Goal: Task Accomplishment & Management: Manage account settings

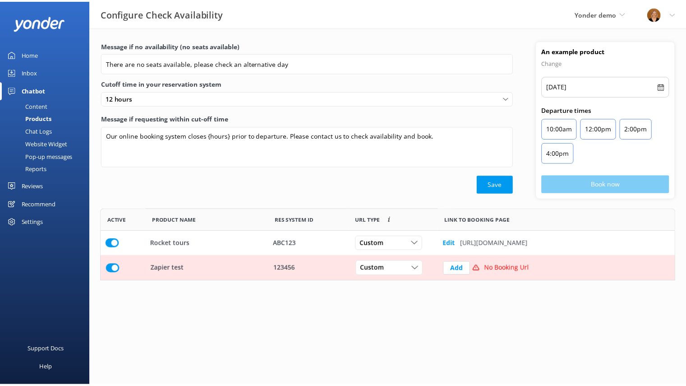
scroll to position [65, 574]
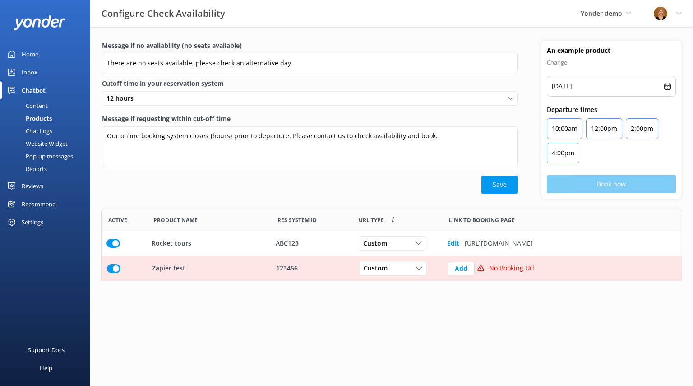
drag, startPoint x: 0, startPoint y: 0, endPoint x: 32, endPoint y: 55, distance: 63.3
click at [32, 55] on div "Home" at bounding box center [30, 54] width 17 height 18
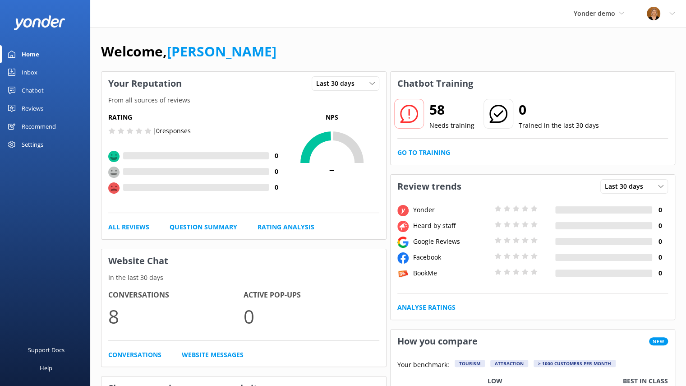
click at [37, 108] on div "Reviews" at bounding box center [33, 108] width 22 height 18
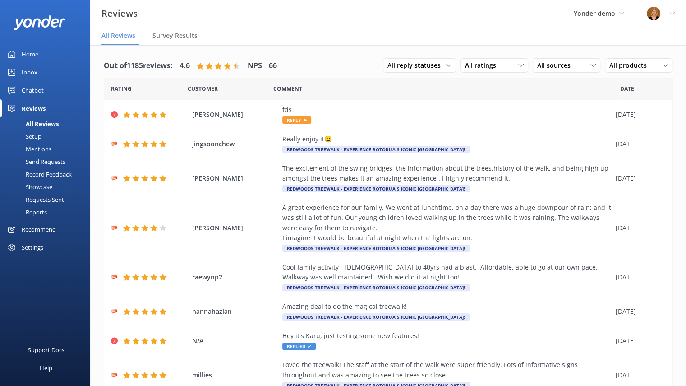
click at [41, 136] on link "Setup" at bounding box center [47, 136] width 85 height 13
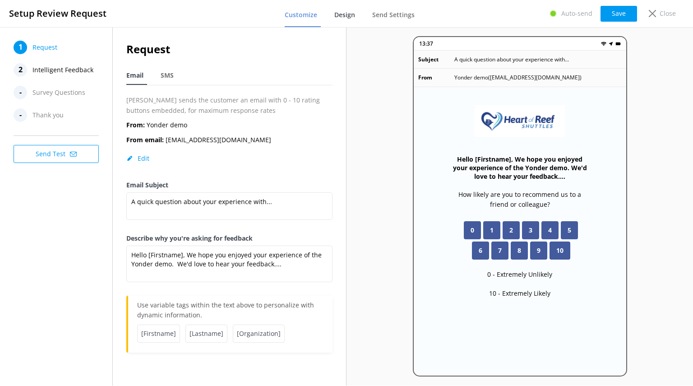
click at [347, 11] on span "Design" at bounding box center [344, 14] width 21 height 9
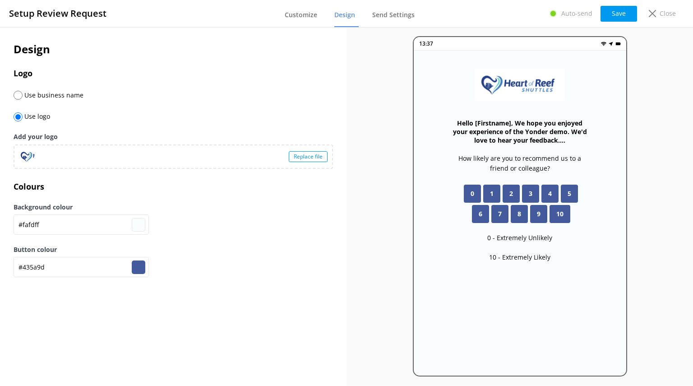
click at [317, 159] on div "Replace file" at bounding box center [308, 156] width 39 height 11
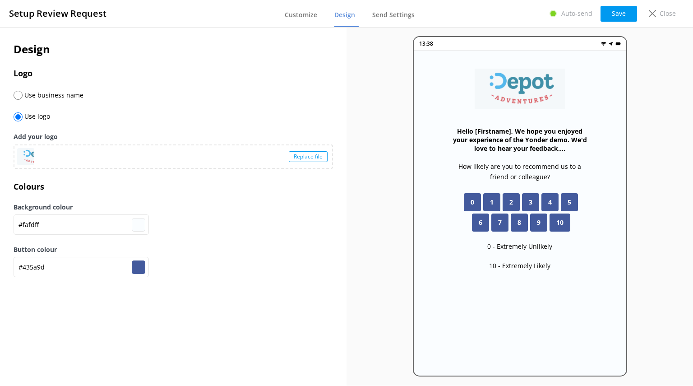
click at [143, 269] on input "#435a9d" at bounding box center [139, 267] width 14 height 14
type input "#435e9d"
type input "#43619d"
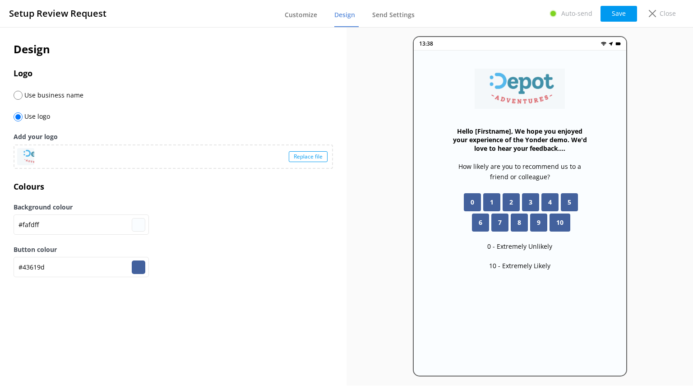
type input "#43669d"
type input "#436a9d"
type input "#436f9d"
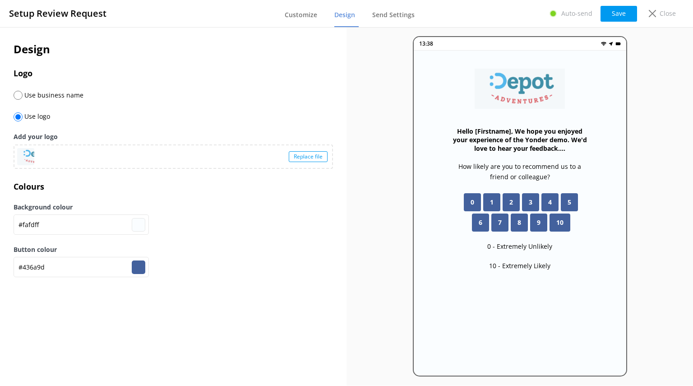
type input "#436f9d"
type input "#43729d"
type input "#43769d"
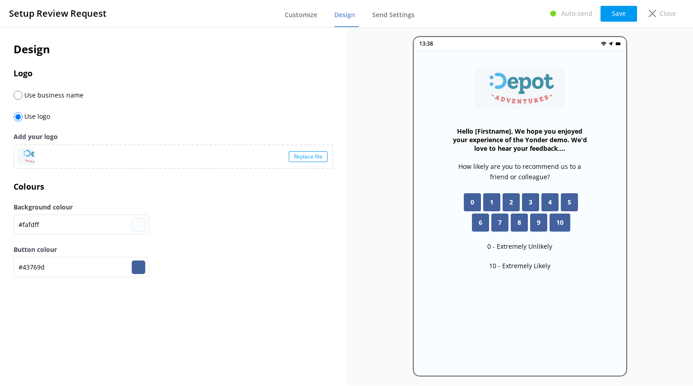
type input "#437b9d"
type input "#437f9d"
type input "#43829d"
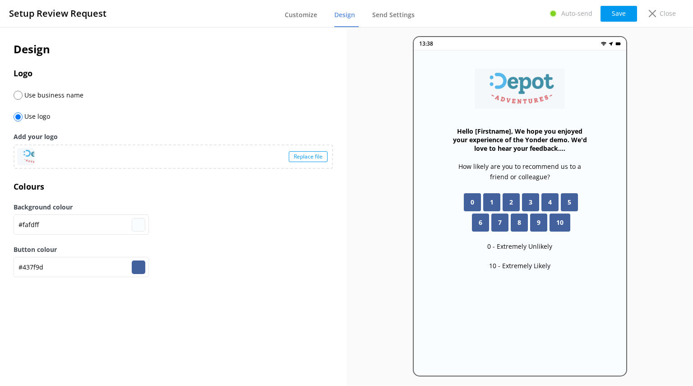
type input "#43829d"
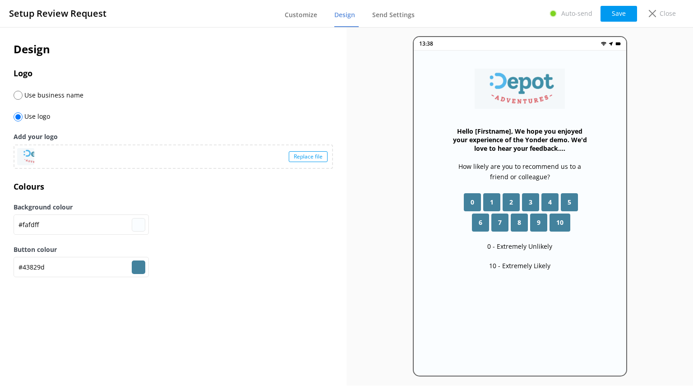
type input "#43879d"
type input "#65c2e2"
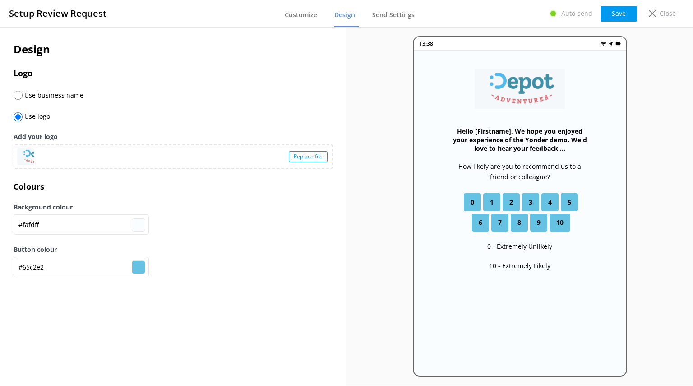
type input "#8ad2ea"
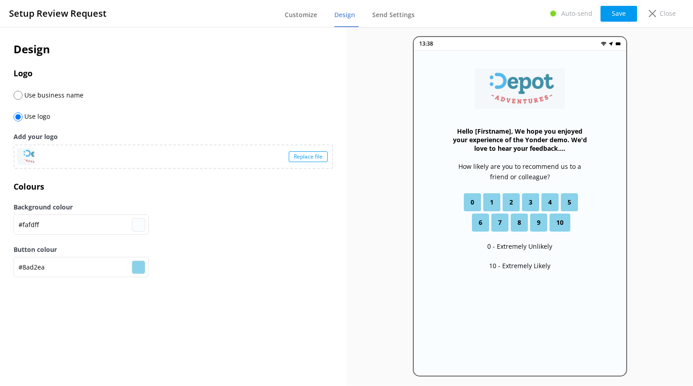
type input "#62a5bc"
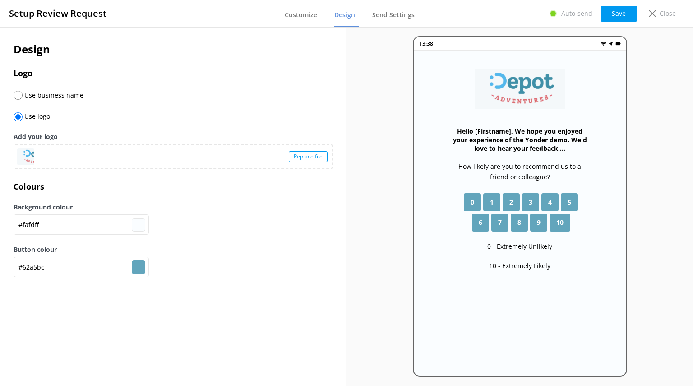
type input "#bc627d"
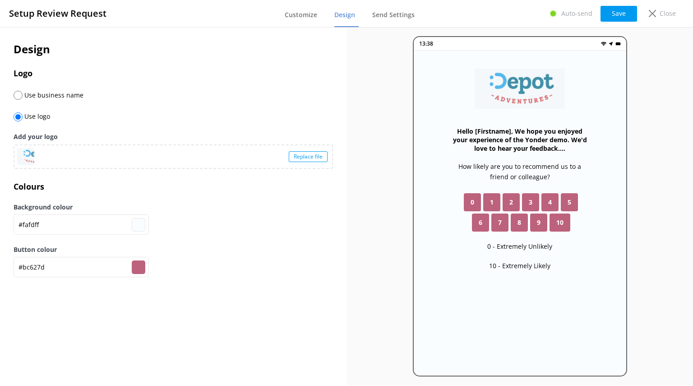
type input "#bc6278"
type input "#bc626b"
type input "#bc6266"
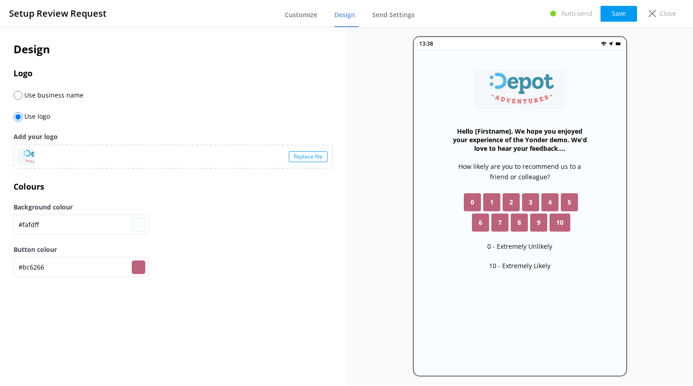
type input "#bc6266"
type input "#bc6262"
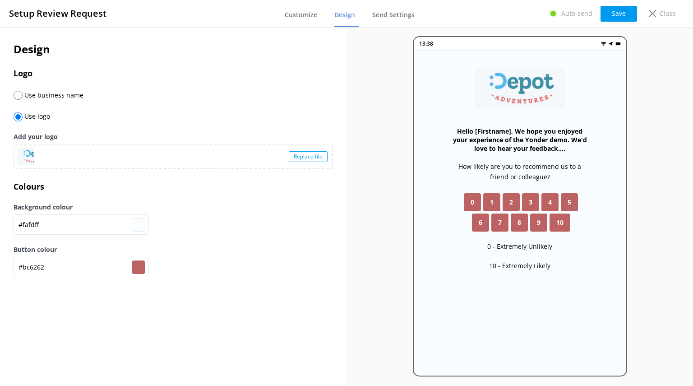
type input "#f13737"
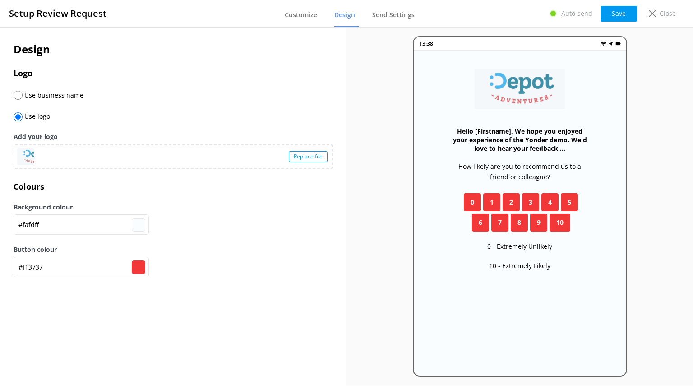
type input "#e17f7f"
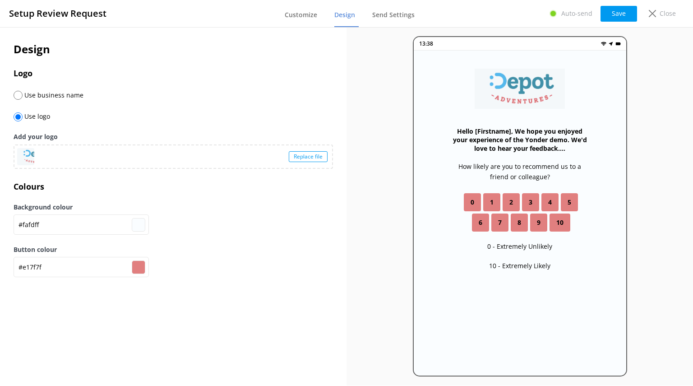
type input "#ec6969"
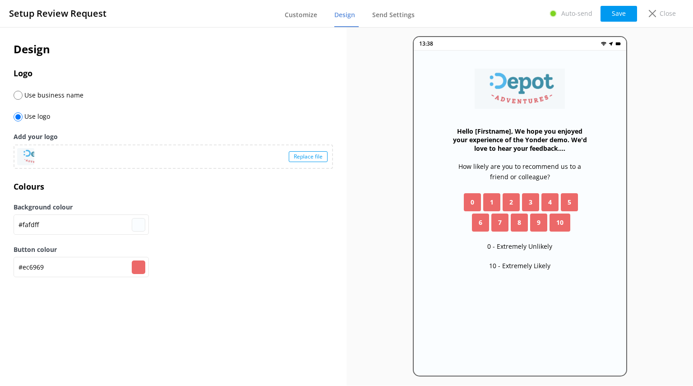
type input "#ec6969"
click at [247, 335] on div "Design Logo Use business name Use logo Add your logo Replace file Colours Backg…" at bounding box center [173, 206] width 346 height 358
click at [612, 17] on button "Save" at bounding box center [618, 14] width 37 height 16
click at [646, 6] on div "Close" at bounding box center [660, 13] width 36 height 15
